Goal: Navigation & Orientation: Find specific page/section

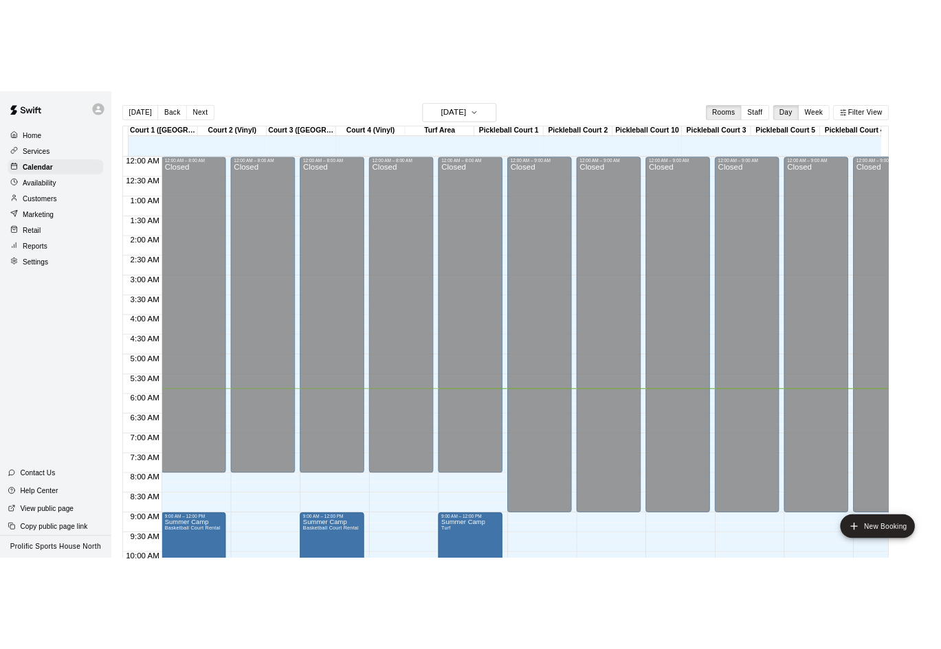
scroll to position [323, 0]
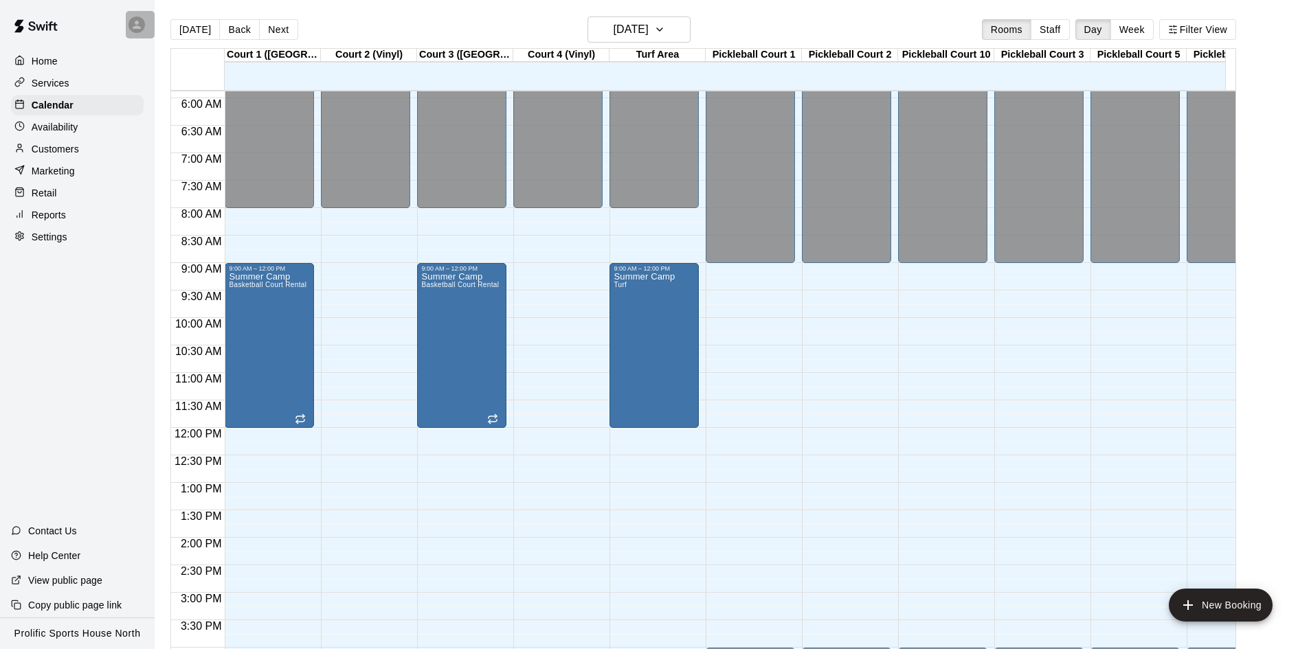
click at [135, 21] on icon at bounding box center [137, 25] width 12 height 12
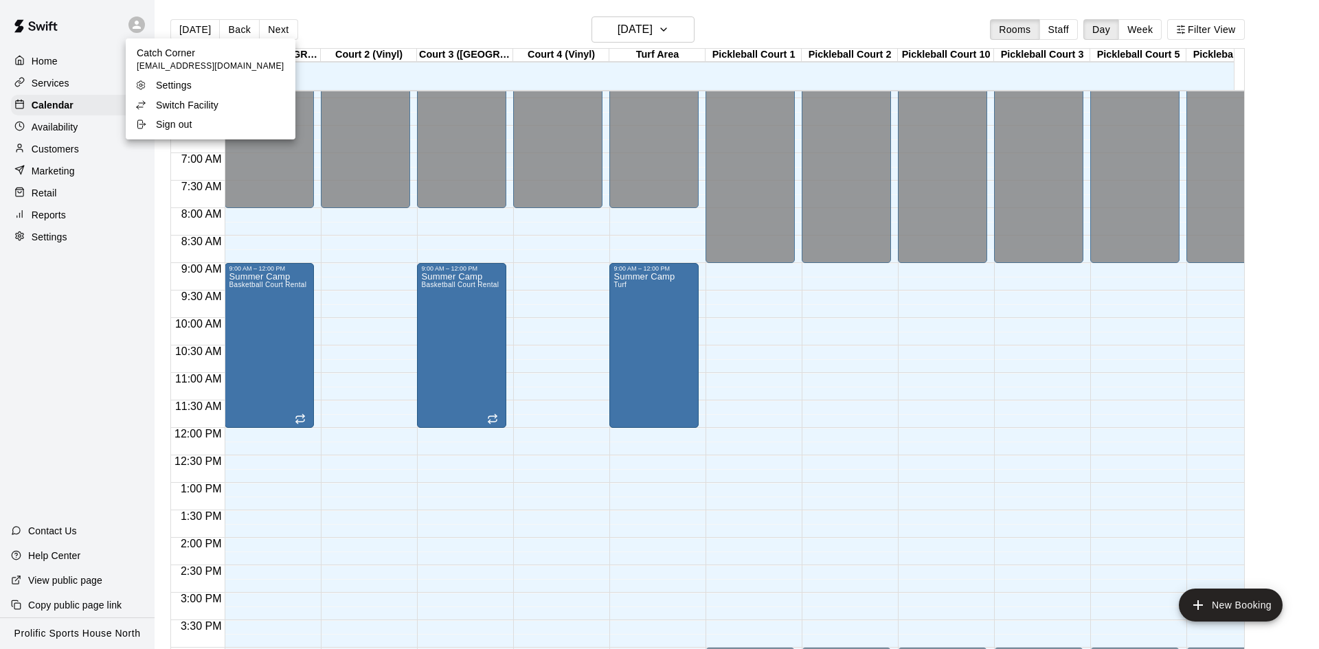
click at [181, 101] on p "Switch Facility" at bounding box center [187, 105] width 63 height 14
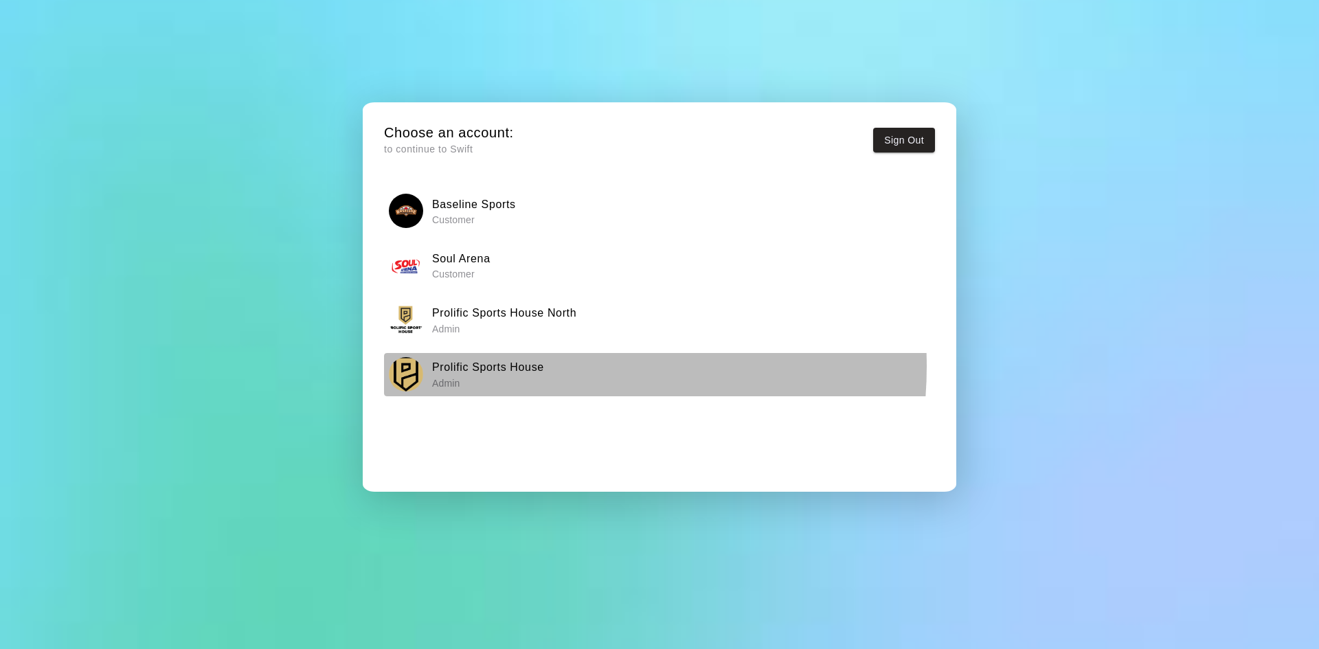
click at [526, 367] on h6 "Prolific Sports House" at bounding box center [488, 368] width 112 height 18
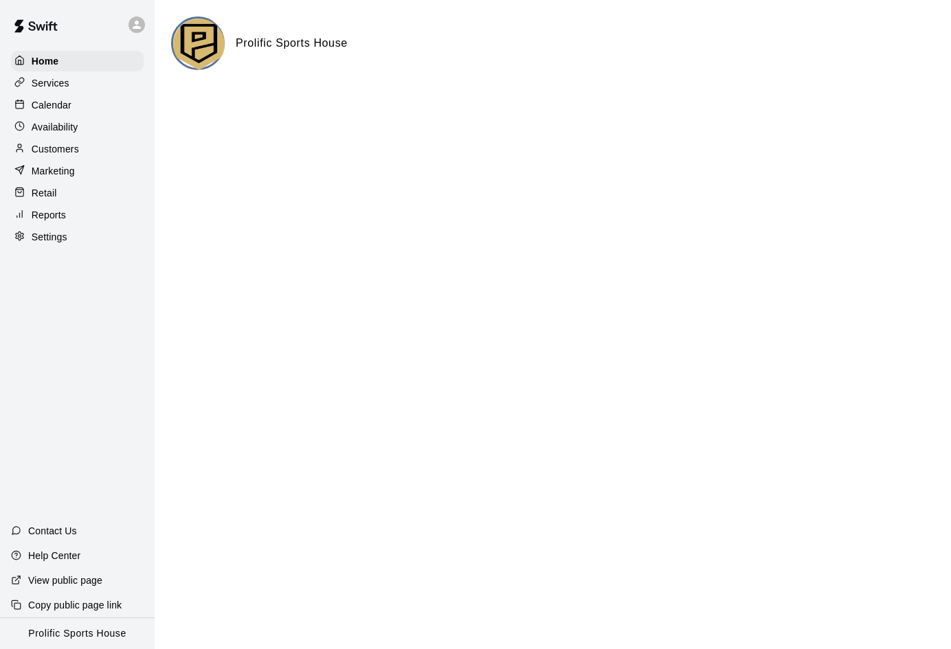
click at [69, 109] on p "Calendar" at bounding box center [52, 105] width 40 height 14
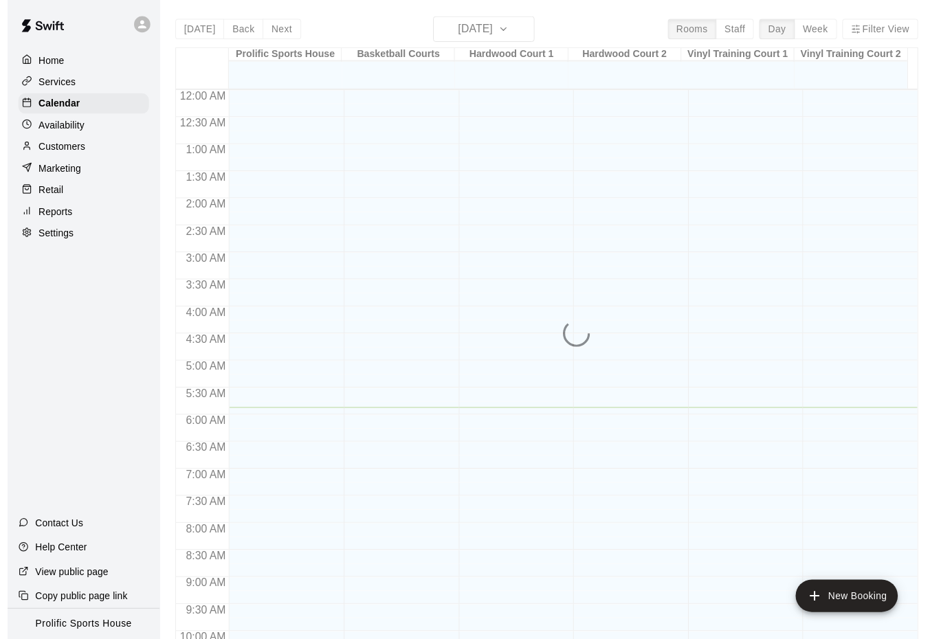
scroll to position [323, 0]
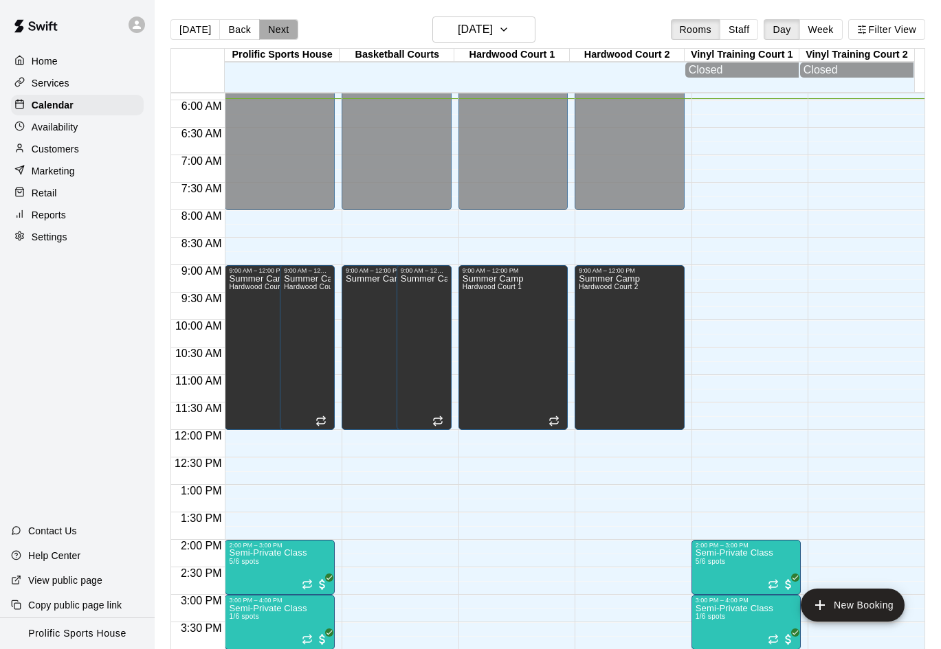
click at [269, 32] on button "Next" at bounding box center [278, 29] width 38 height 21
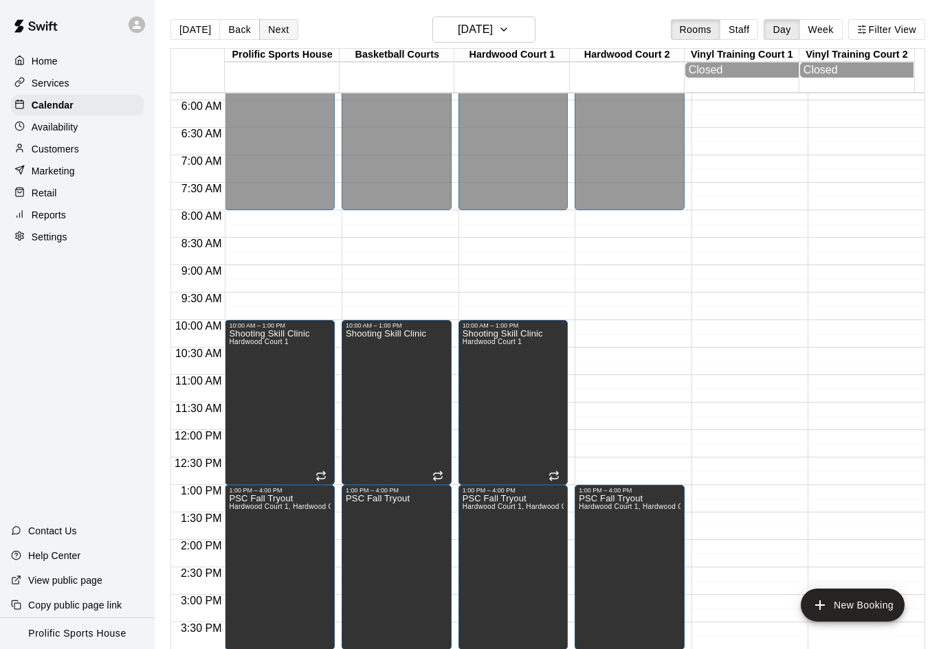
click at [275, 31] on button "Next" at bounding box center [278, 29] width 38 height 21
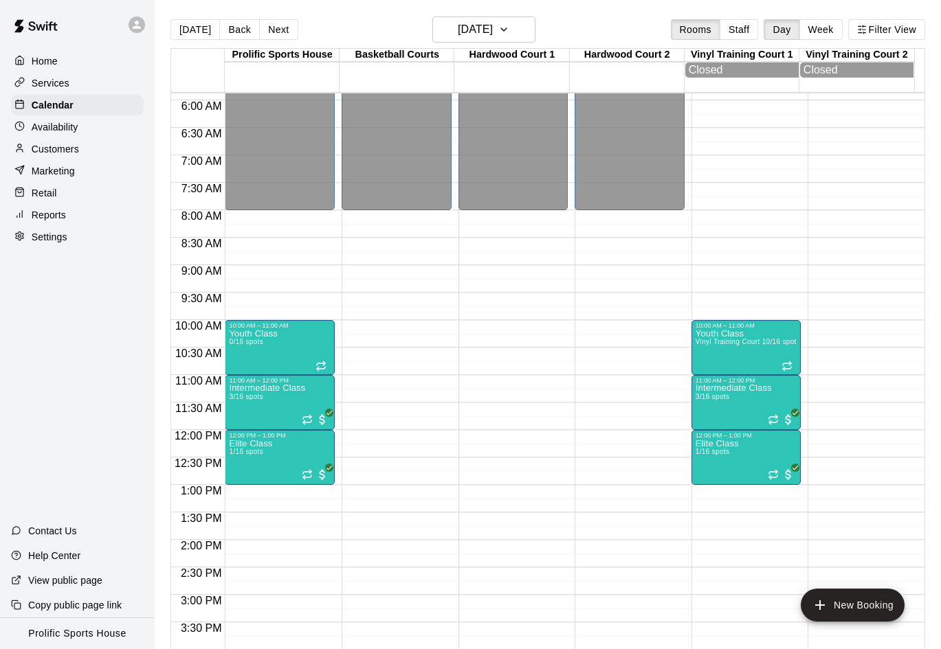
drag, startPoint x: 273, startPoint y: 27, endPoint x: 271, endPoint y: 35, distance: 7.8
click at [273, 28] on button "Next" at bounding box center [278, 29] width 38 height 21
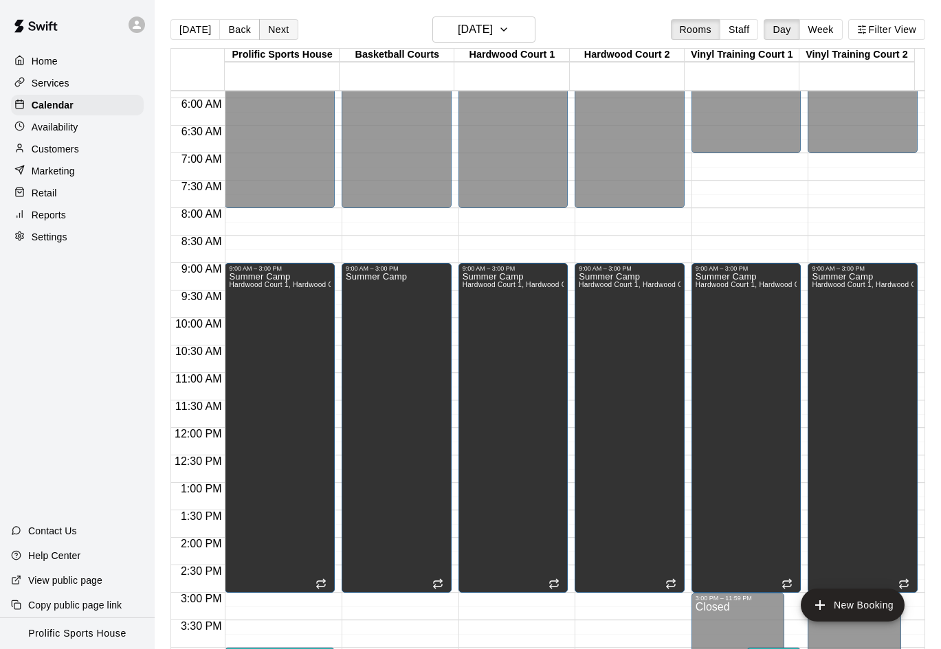
click at [292, 30] on button "Next" at bounding box center [278, 29] width 38 height 21
click at [286, 37] on button "Next" at bounding box center [278, 29] width 38 height 21
click at [268, 26] on button "Next" at bounding box center [278, 29] width 38 height 21
click at [263, 34] on button "Next" at bounding box center [278, 29] width 38 height 21
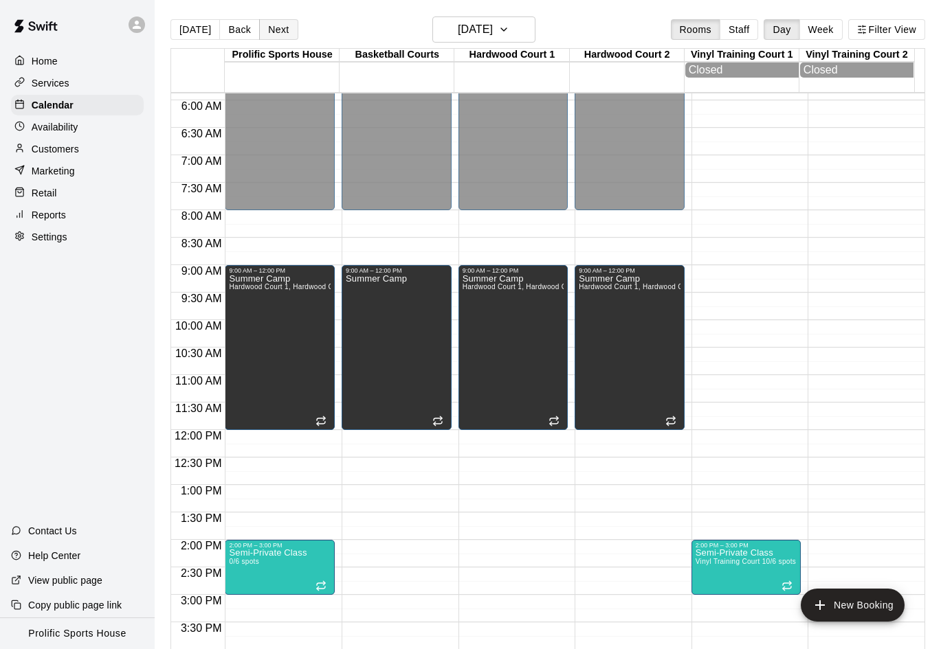
click at [271, 35] on button "Next" at bounding box center [278, 29] width 38 height 21
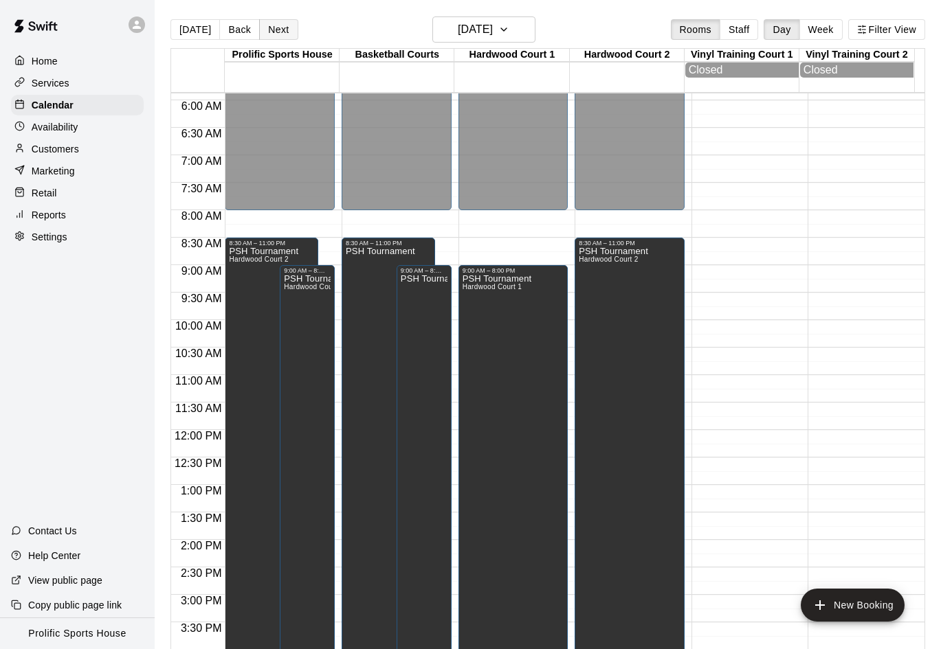
click at [280, 25] on button "Next" at bounding box center [278, 29] width 38 height 21
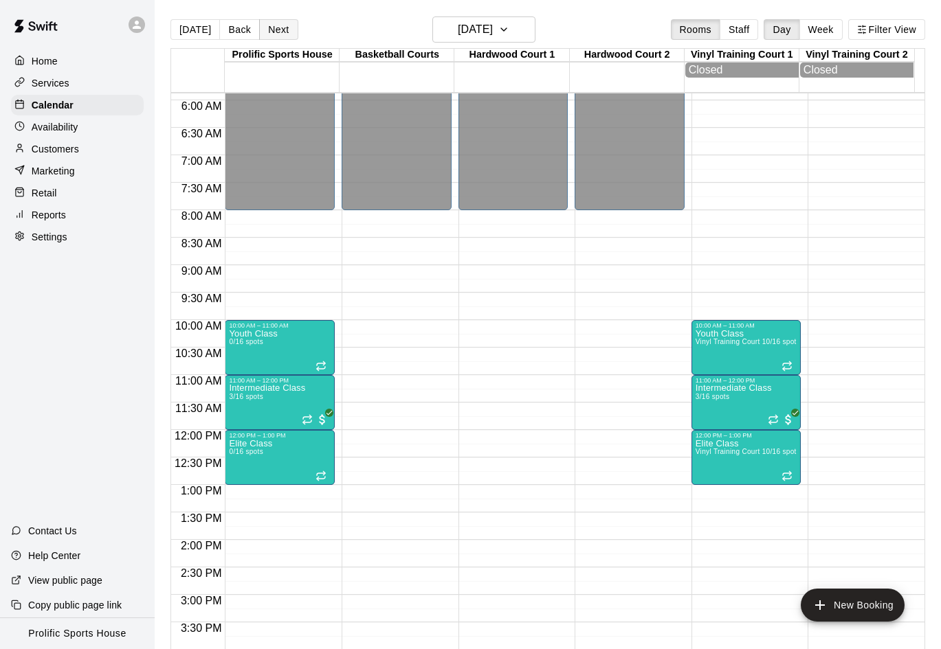
click at [286, 25] on button "Next" at bounding box center [278, 29] width 38 height 21
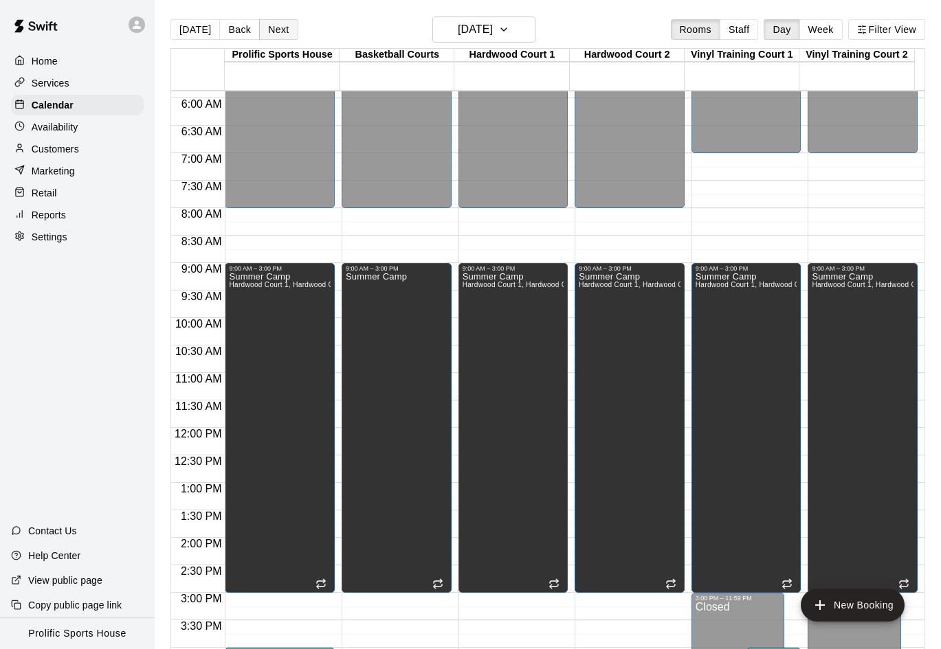
click at [273, 30] on button "Next" at bounding box center [278, 29] width 38 height 21
click at [270, 30] on button "Next" at bounding box center [278, 29] width 38 height 21
click at [273, 26] on button "Next" at bounding box center [278, 29] width 38 height 21
click at [267, 26] on button "Next" at bounding box center [278, 29] width 38 height 21
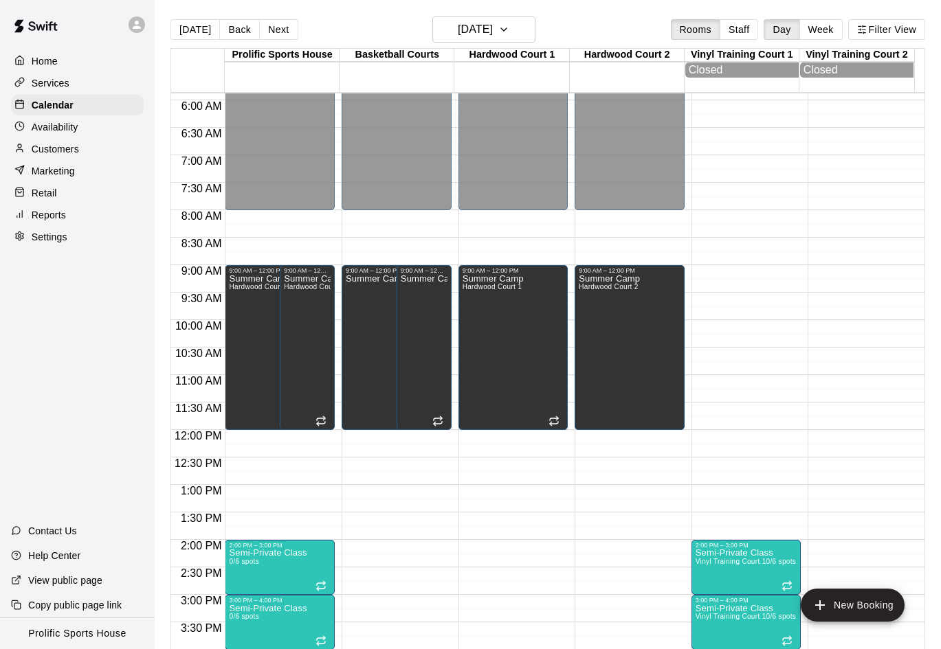
click at [129, 26] on div at bounding box center [136, 24] width 16 height 16
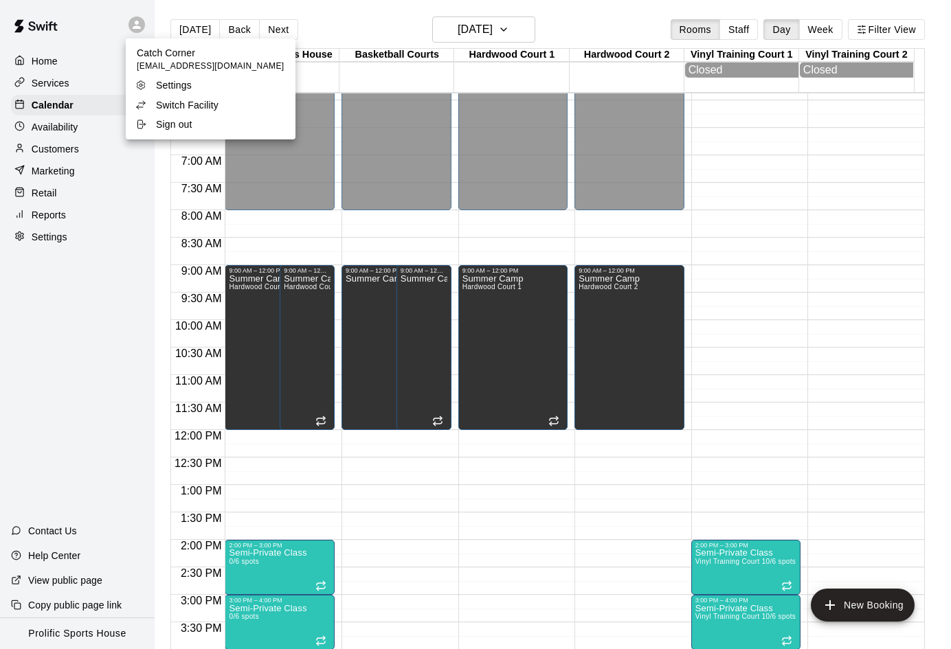
click at [164, 100] on p "Switch Facility" at bounding box center [187, 105] width 63 height 14
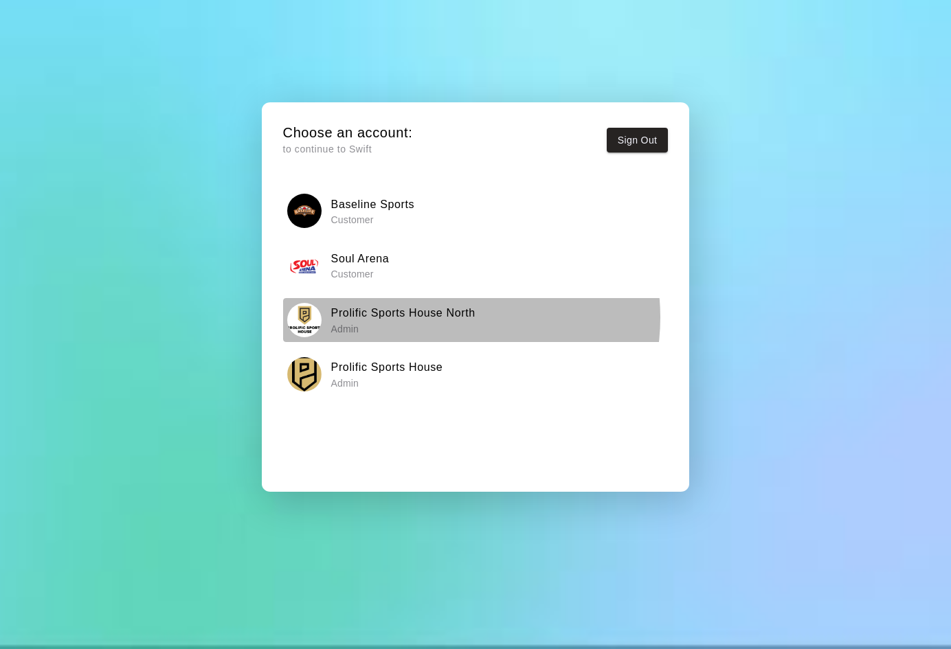
click at [439, 317] on h6 "Prolific Sports House North" at bounding box center [403, 313] width 144 height 18
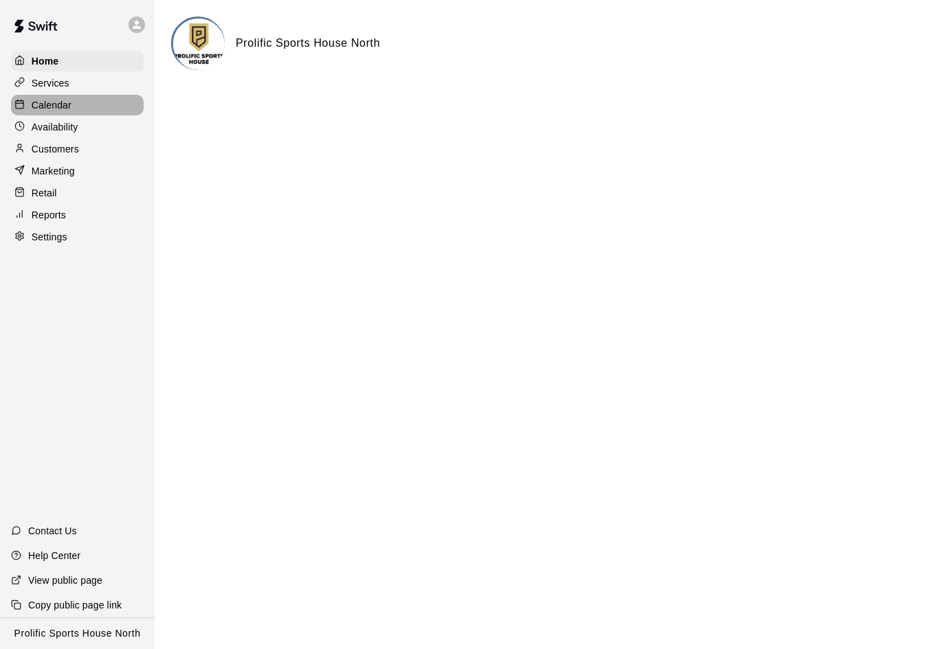
click at [65, 112] on p "Calendar" at bounding box center [52, 105] width 40 height 14
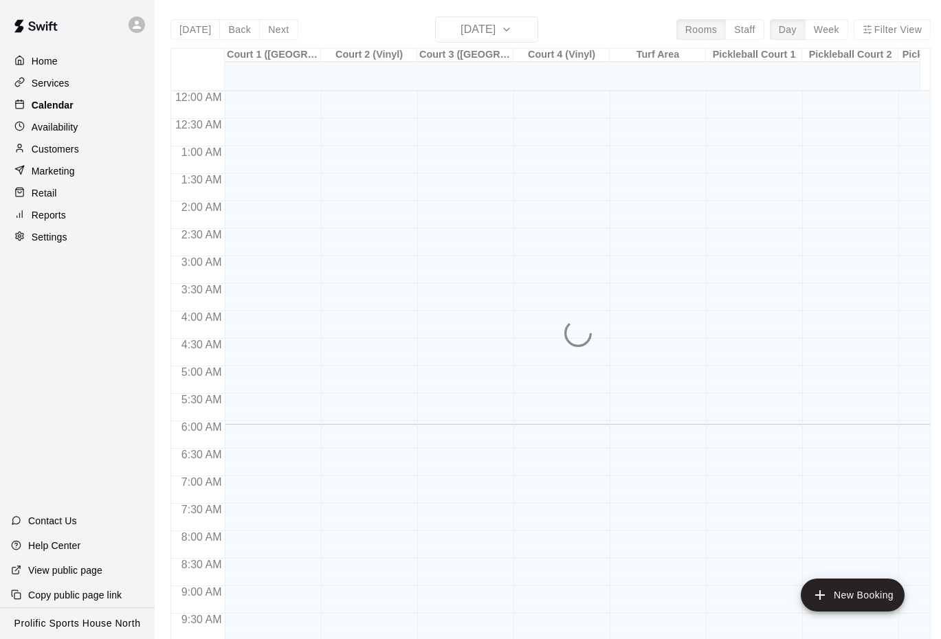
scroll to position [333, 0]
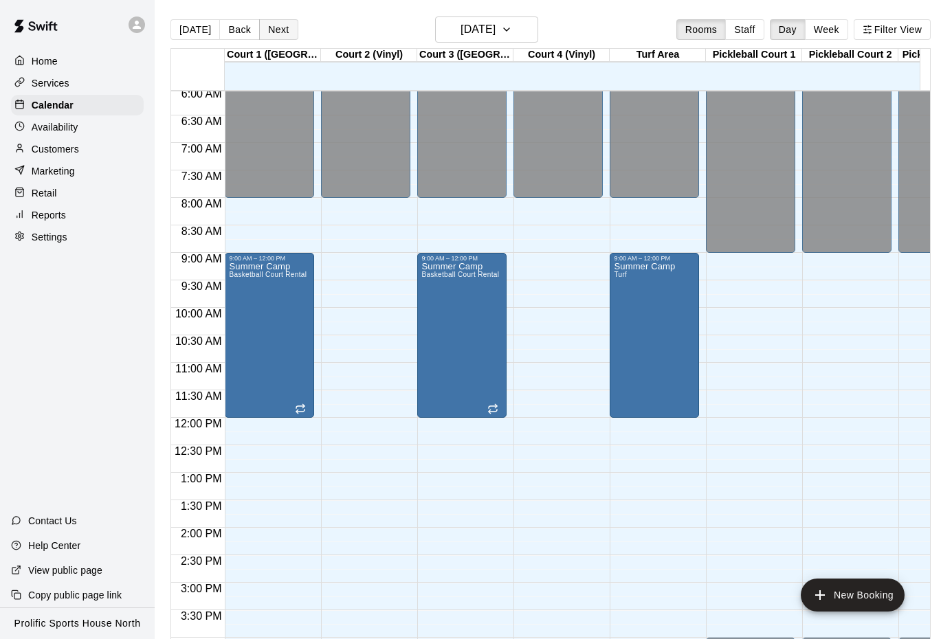
click at [278, 32] on button "Next" at bounding box center [278, 29] width 38 height 21
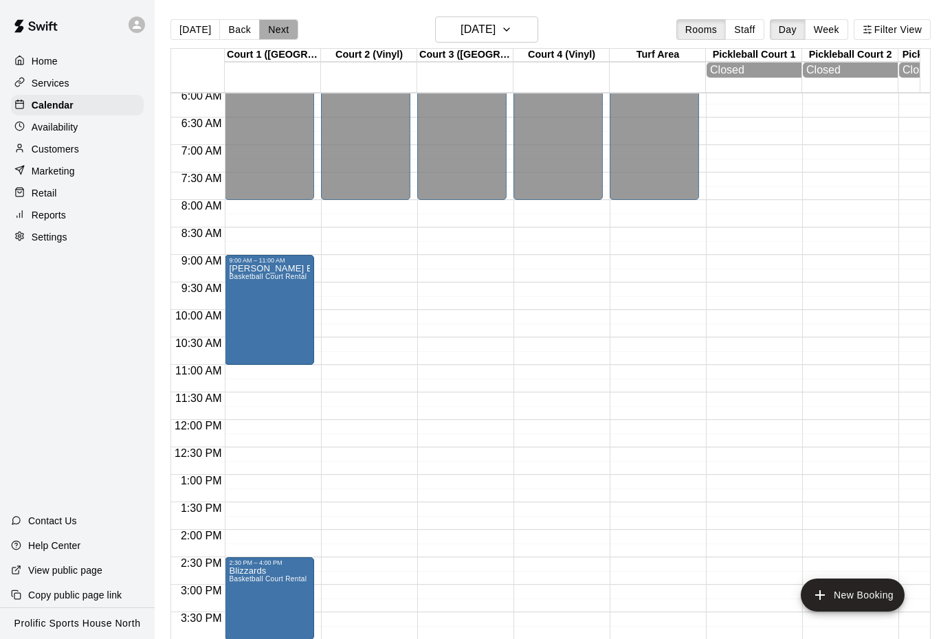
click at [272, 30] on button "Next" at bounding box center [278, 29] width 38 height 21
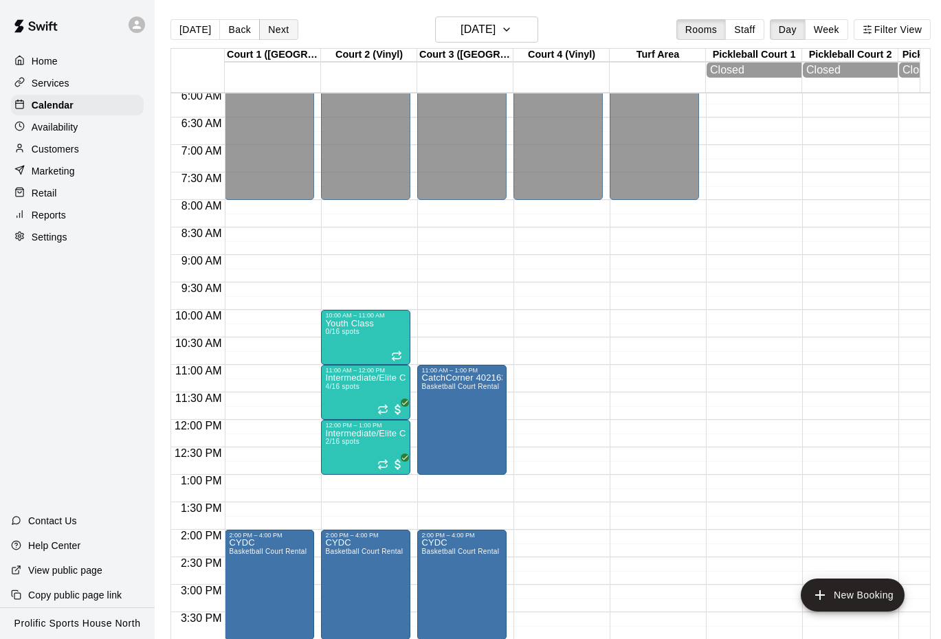
click at [272, 25] on button "Next" at bounding box center [278, 29] width 38 height 21
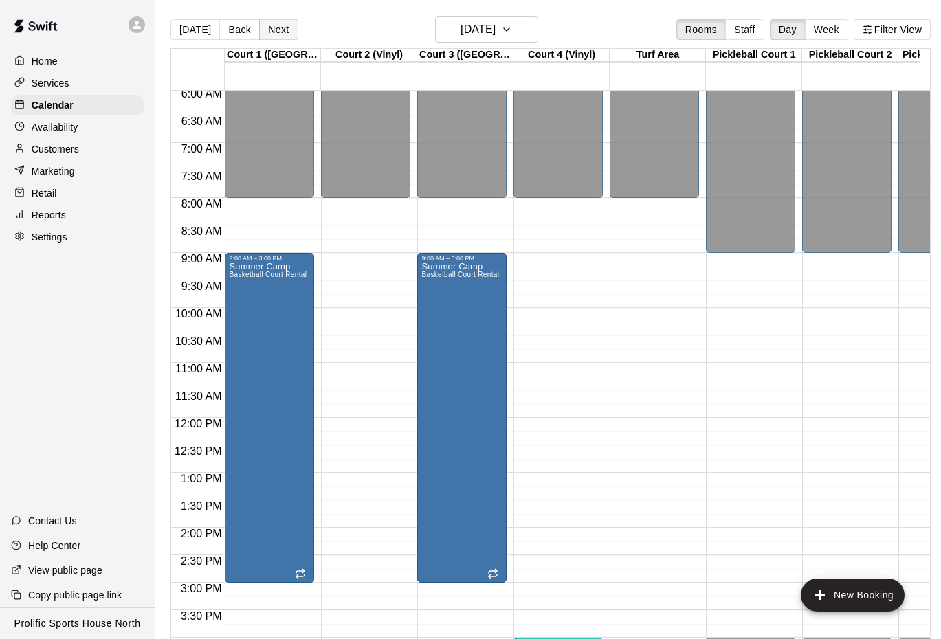
click at [282, 22] on button "Next" at bounding box center [278, 29] width 38 height 21
click at [282, 25] on button "Next" at bounding box center [278, 29] width 38 height 21
click at [269, 31] on button "Next" at bounding box center [278, 29] width 38 height 21
click at [279, 28] on button "Next" at bounding box center [278, 29] width 38 height 21
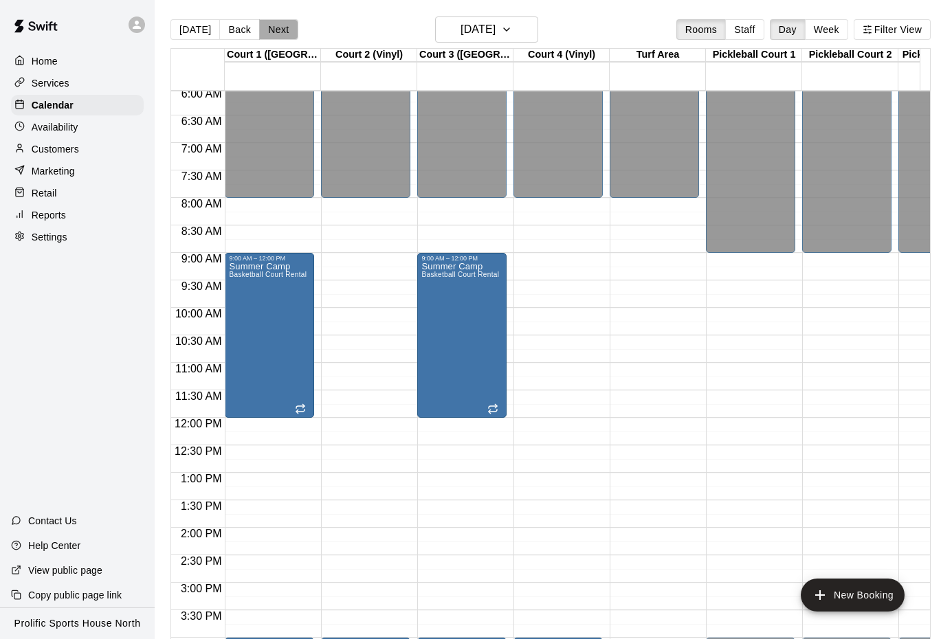
click at [269, 39] on button "Next" at bounding box center [278, 29] width 38 height 21
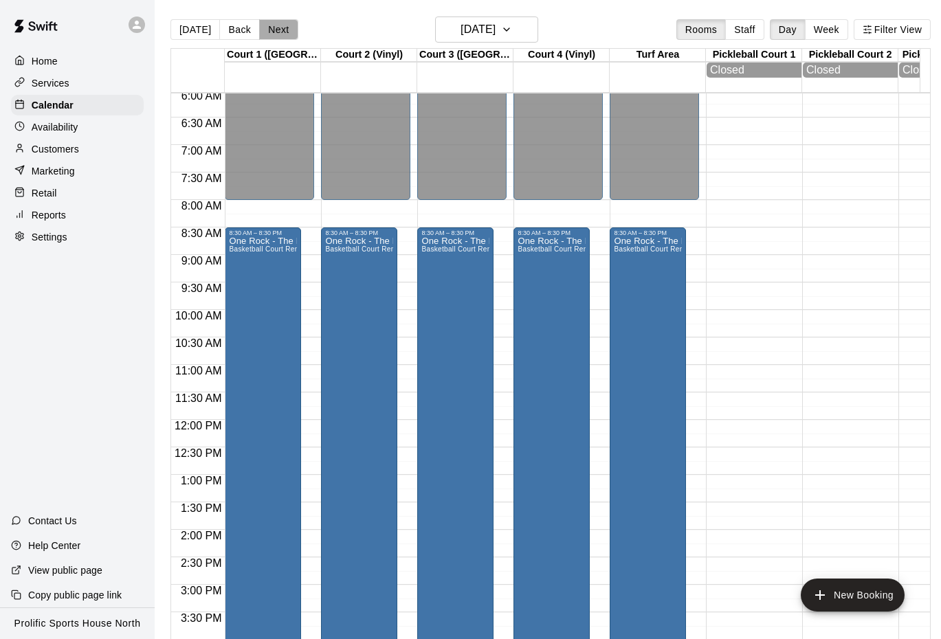
click at [266, 28] on button "Next" at bounding box center [278, 29] width 38 height 21
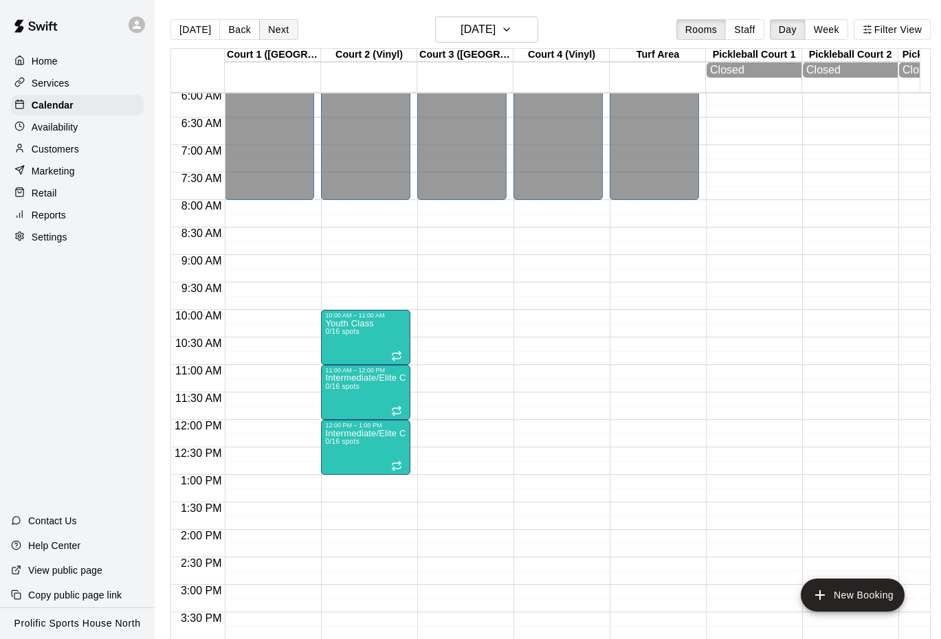
click at [274, 32] on button "Next" at bounding box center [278, 29] width 38 height 21
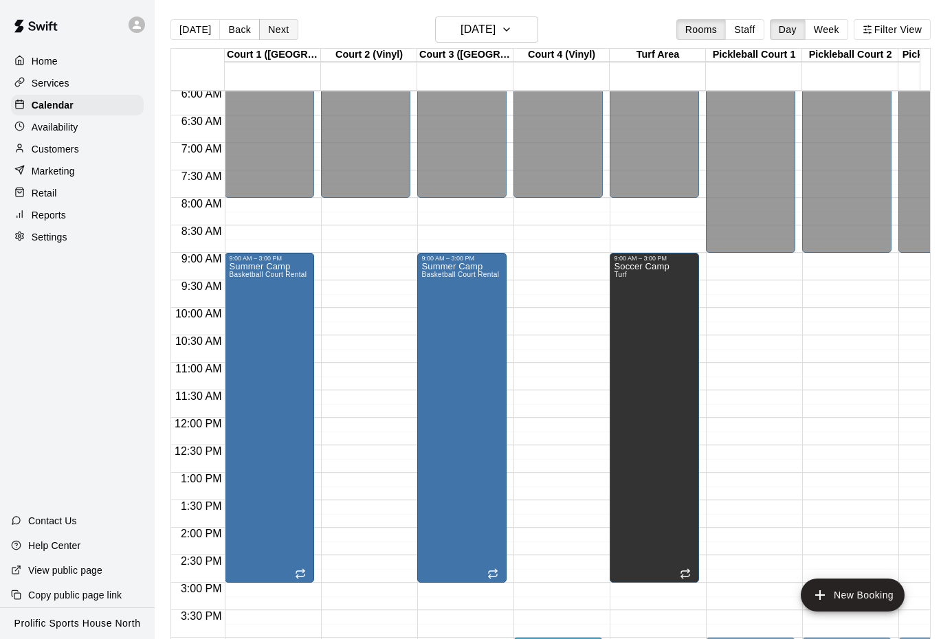
click at [290, 24] on button "Next" at bounding box center [278, 29] width 38 height 21
click at [268, 26] on button "Next" at bounding box center [278, 29] width 38 height 21
click at [280, 27] on button "Next" at bounding box center [278, 29] width 38 height 21
click at [272, 35] on button "Next" at bounding box center [278, 29] width 38 height 21
